Goal: Transaction & Acquisition: Purchase product/service

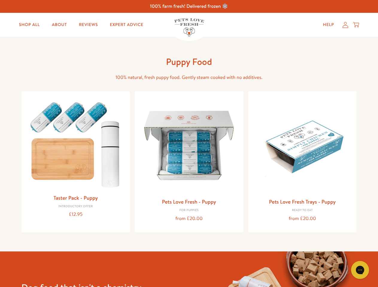
click at [360, 270] on icon "Gorgias live chat" at bounding box center [360, 270] width 6 height 6
